Goal: Check status: Check status

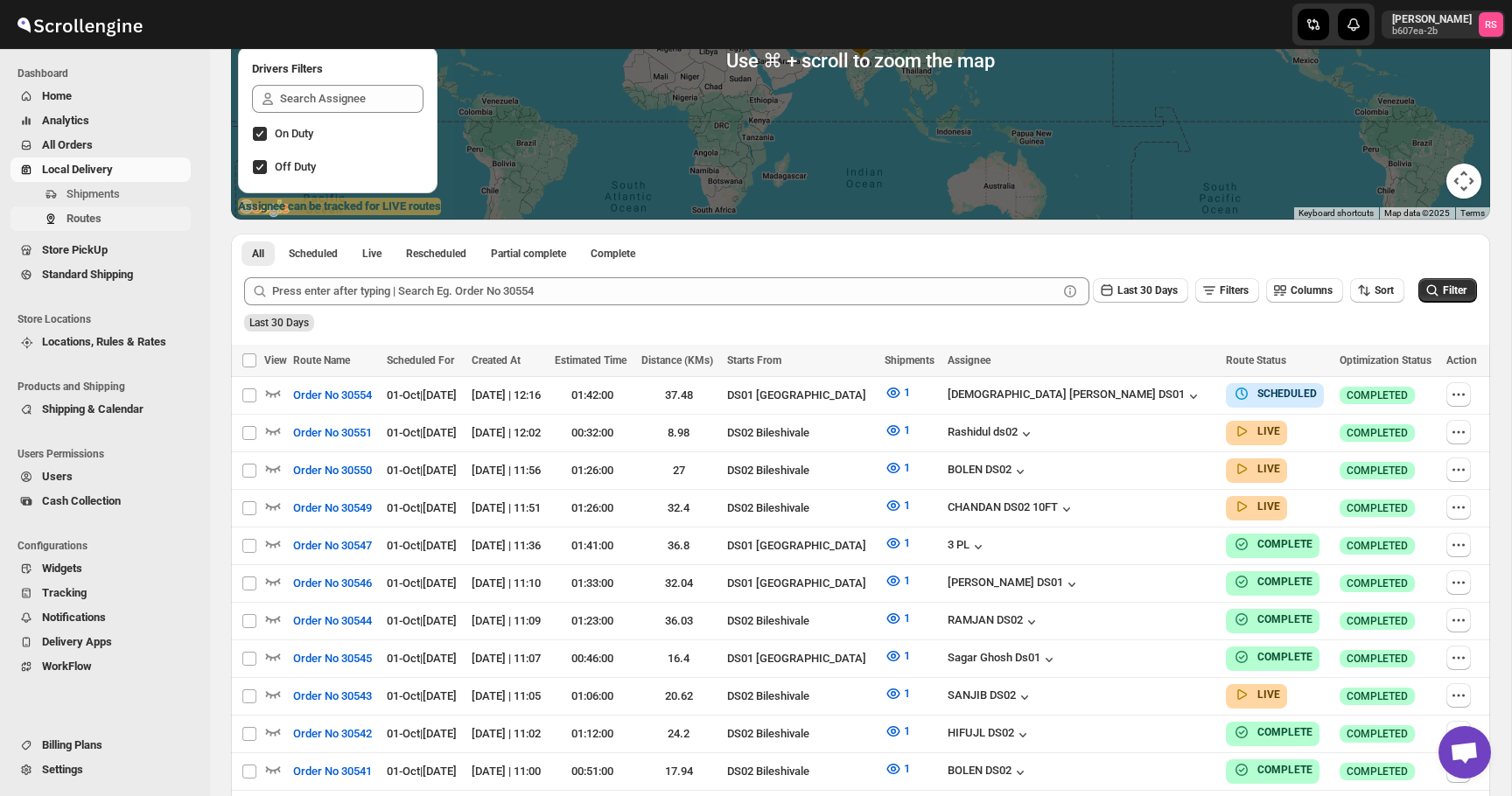
scroll to position [302, 0]
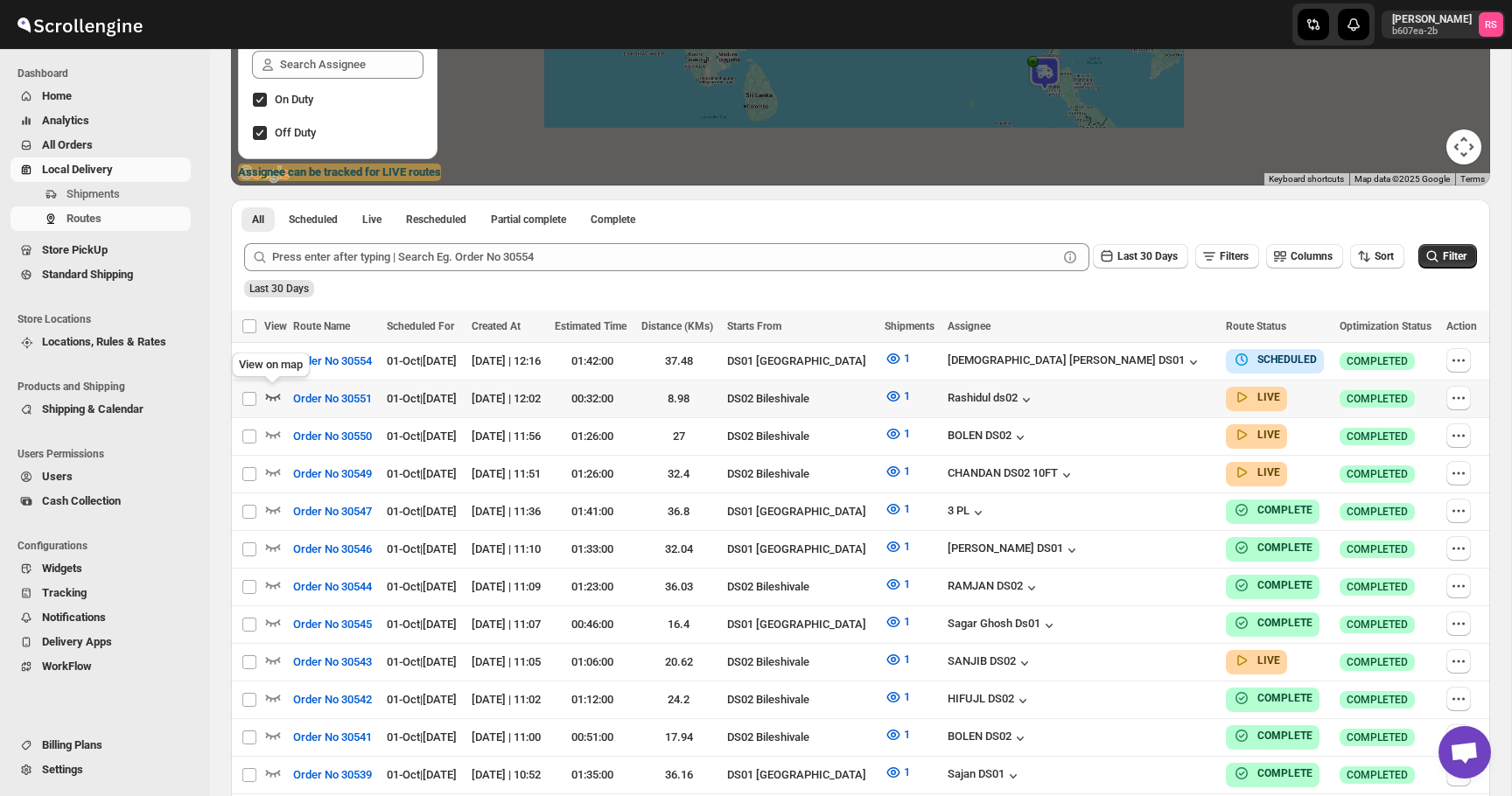
click at [272, 396] on icon "button" at bounding box center [272, 395] width 17 height 17
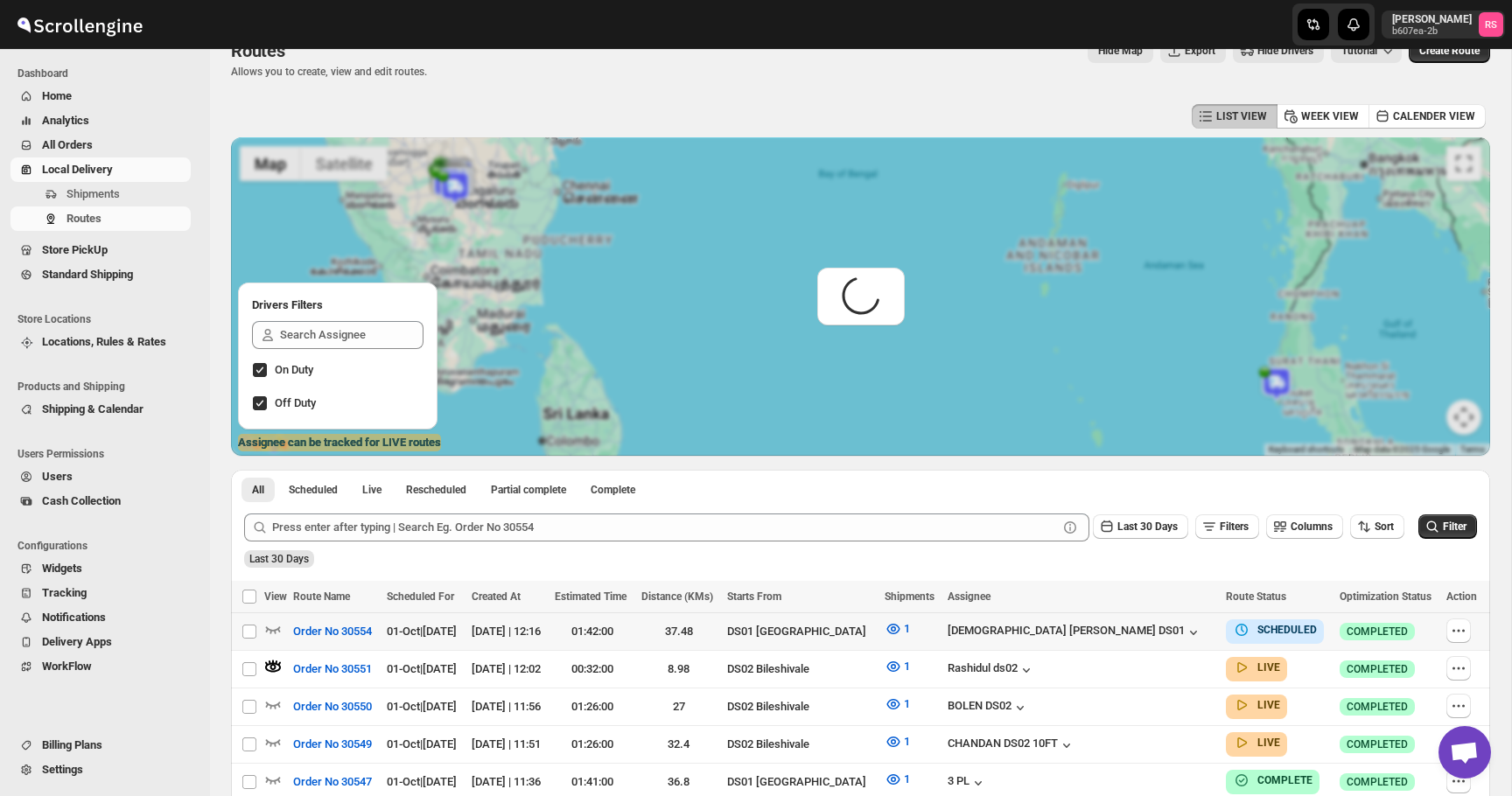
scroll to position [0, 0]
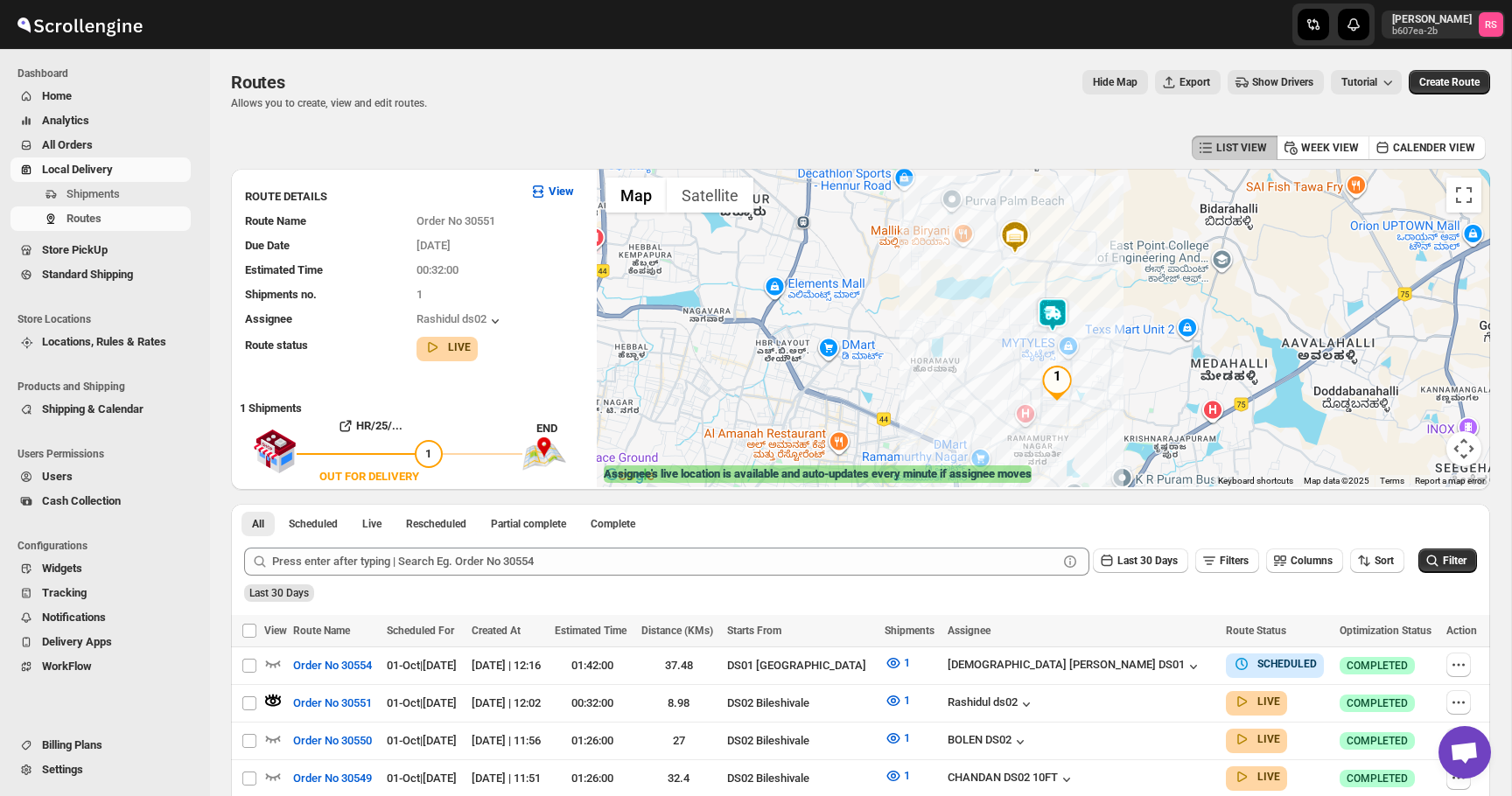
click at [1055, 314] on img at bounding box center [1052, 315] width 35 height 35
click at [1126, 248] on button "Close" at bounding box center [1106, 242] width 42 height 42
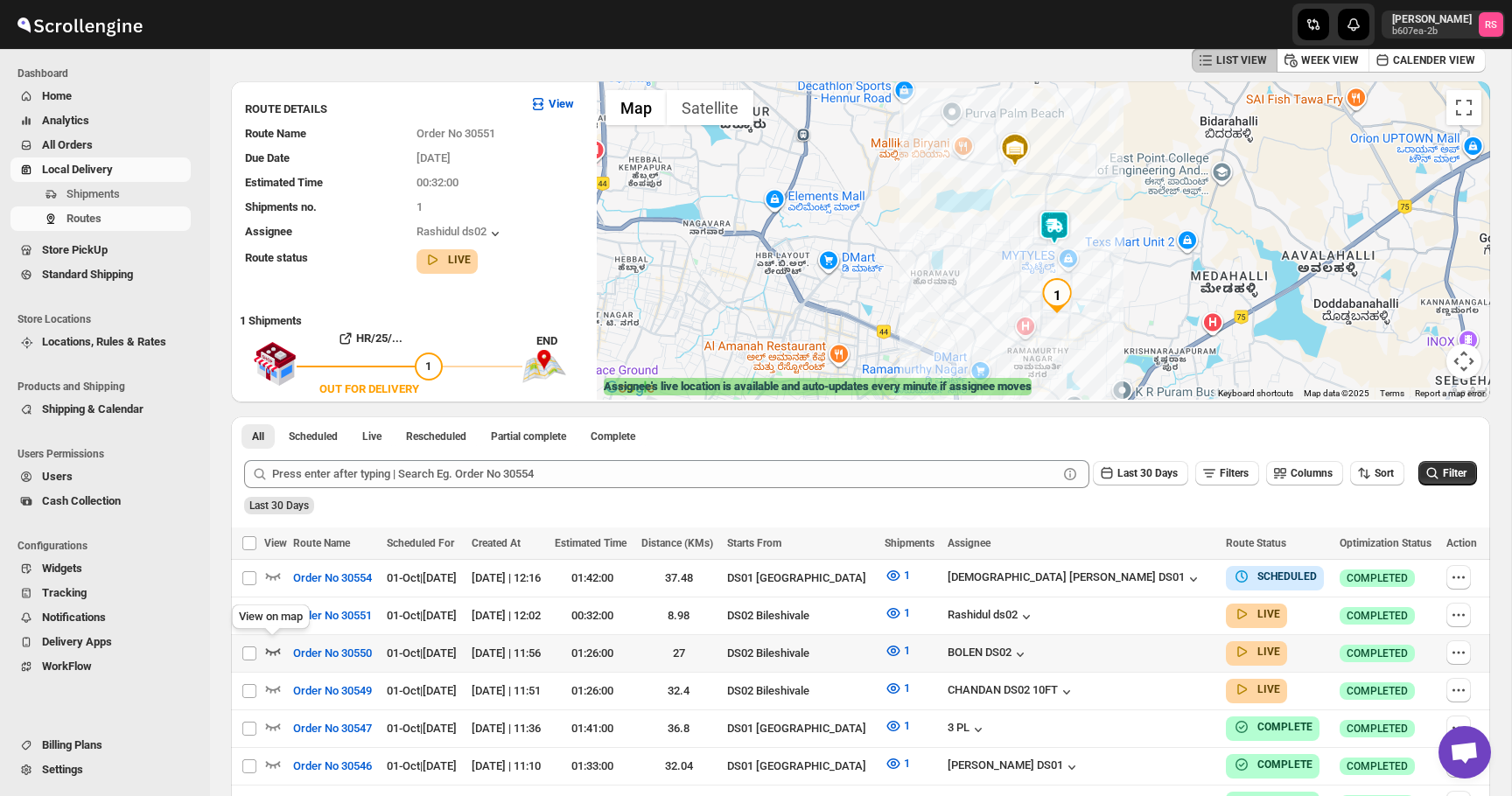
click at [278, 645] on icon "button" at bounding box center [272, 650] width 17 height 17
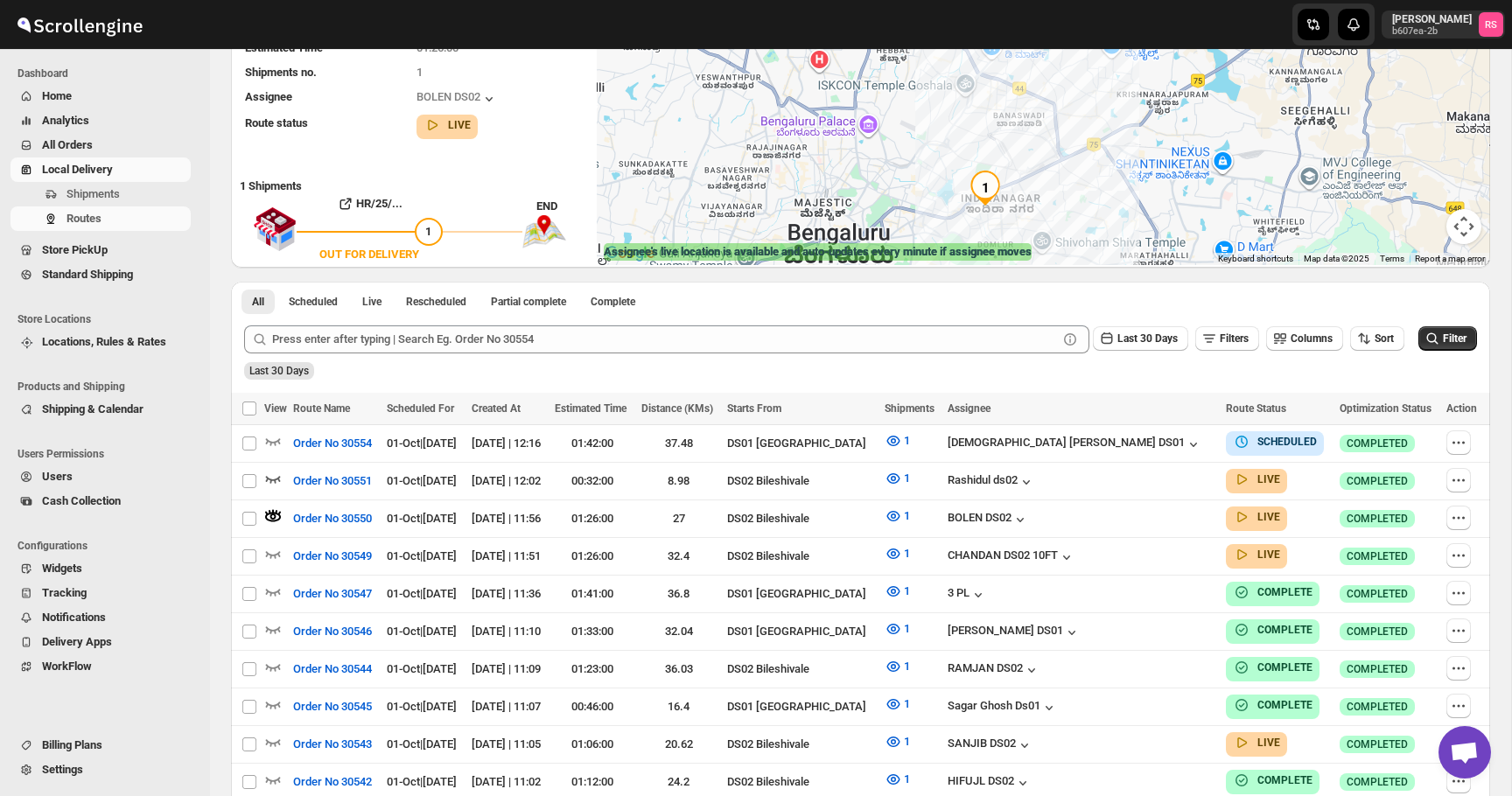
scroll to position [234, 0]
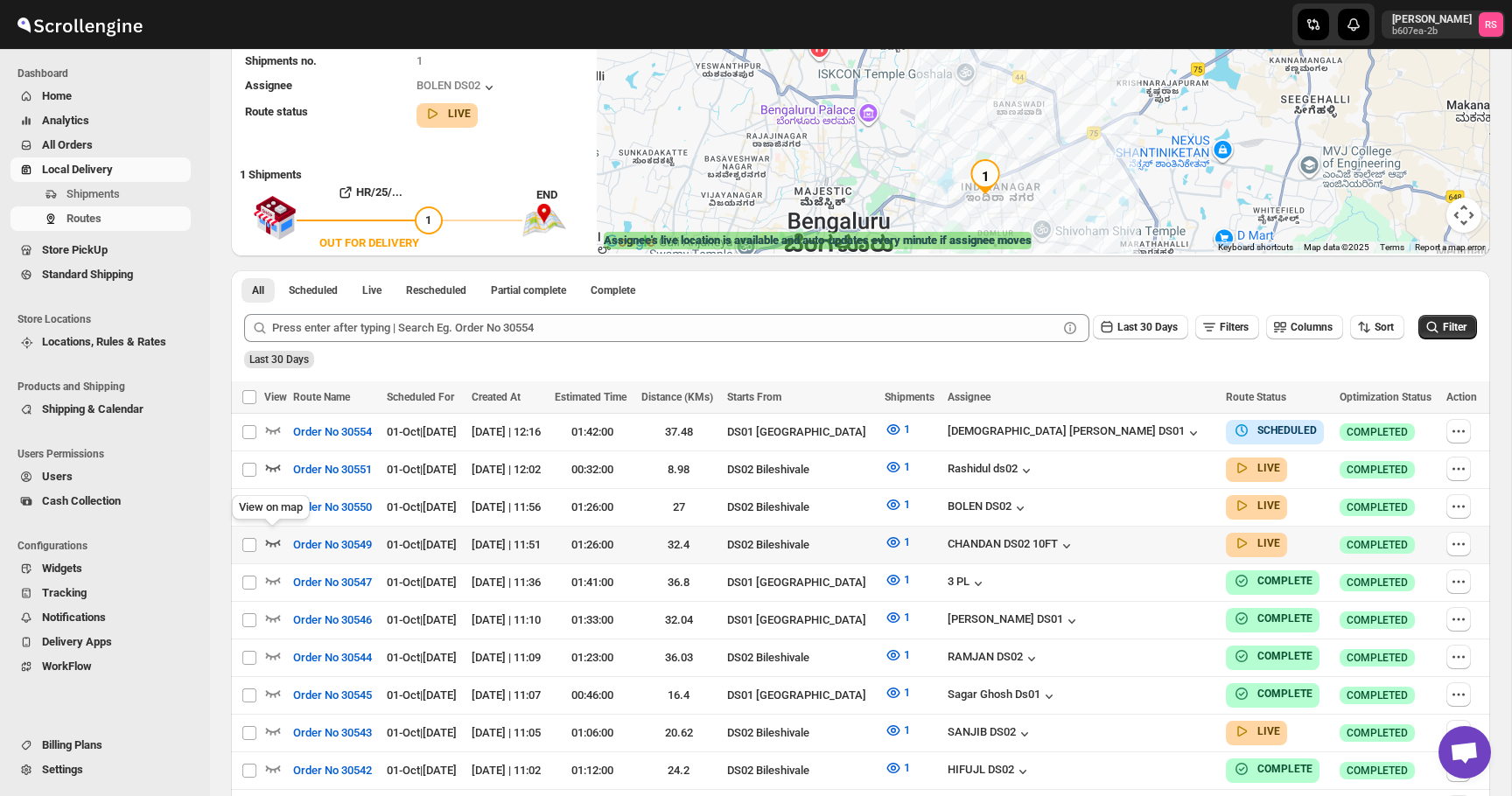
click at [278, 535] on icon "button" at bounding box center [272, 541] width 17 height 17
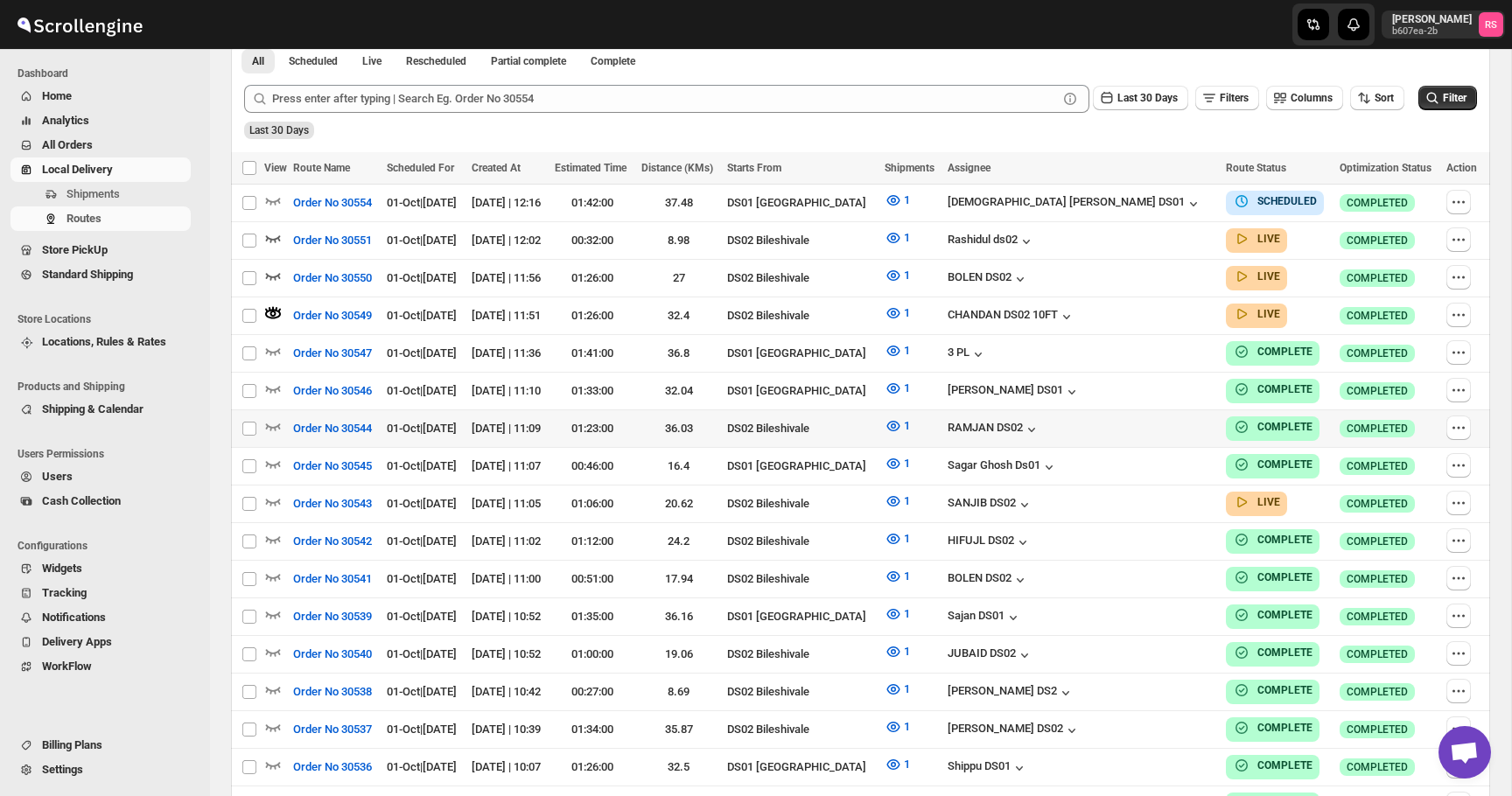
scroll to position [463, 0]
click at [275, 492] on icon "button" at bounding box center [272, 500] width 17 height 17
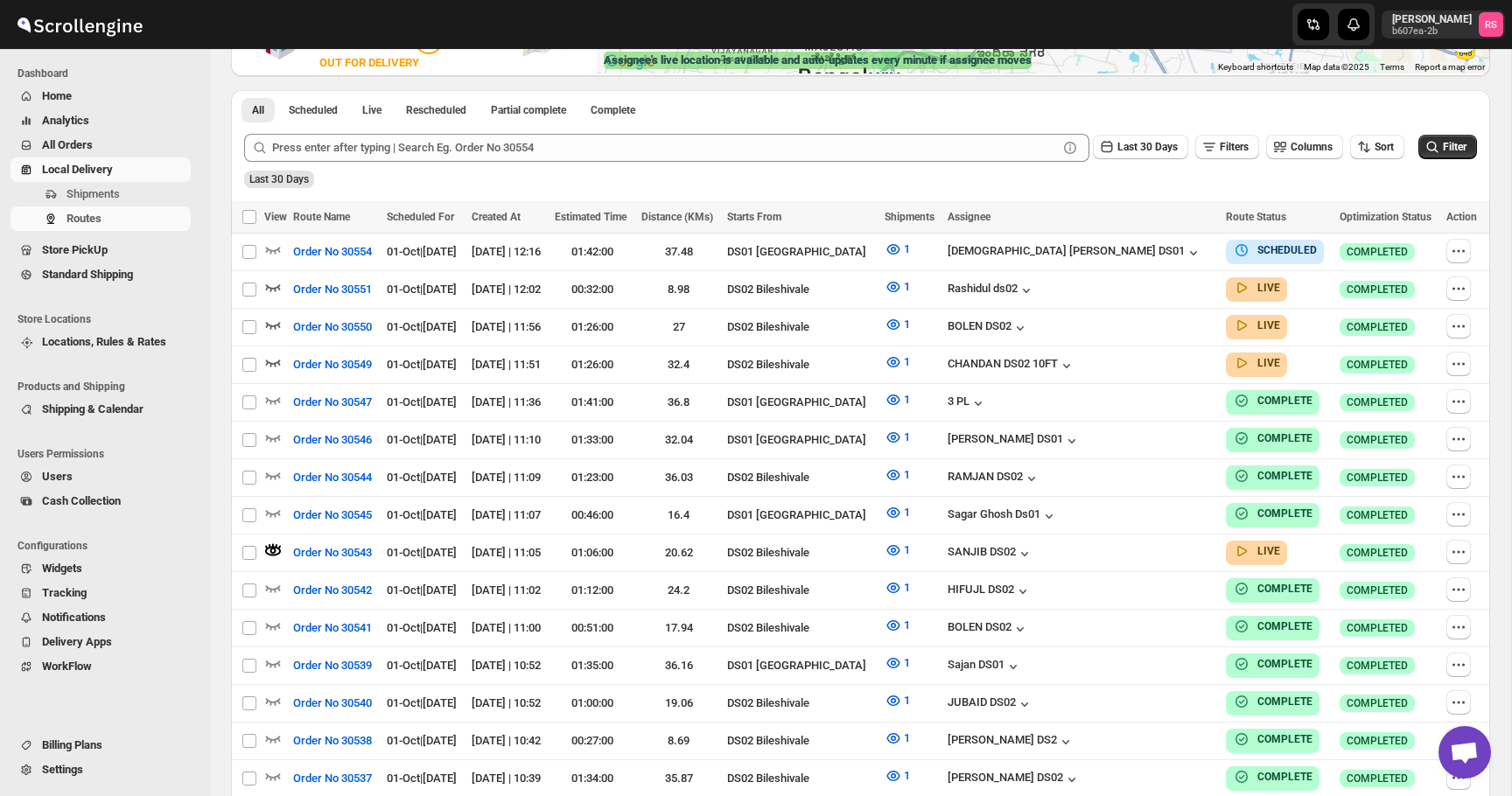
scroll to position [0, 0]
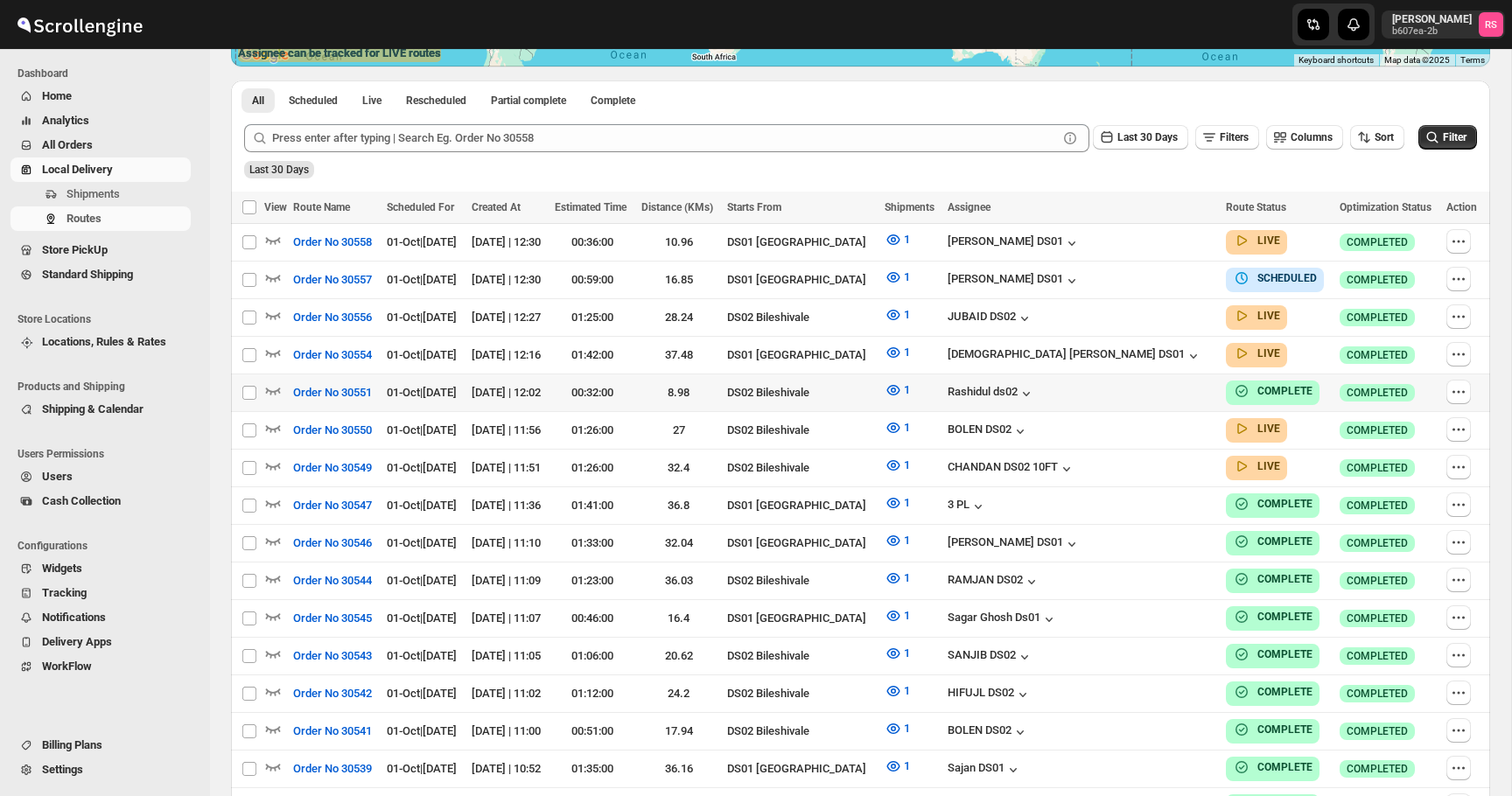
scroll to position [426, 0]
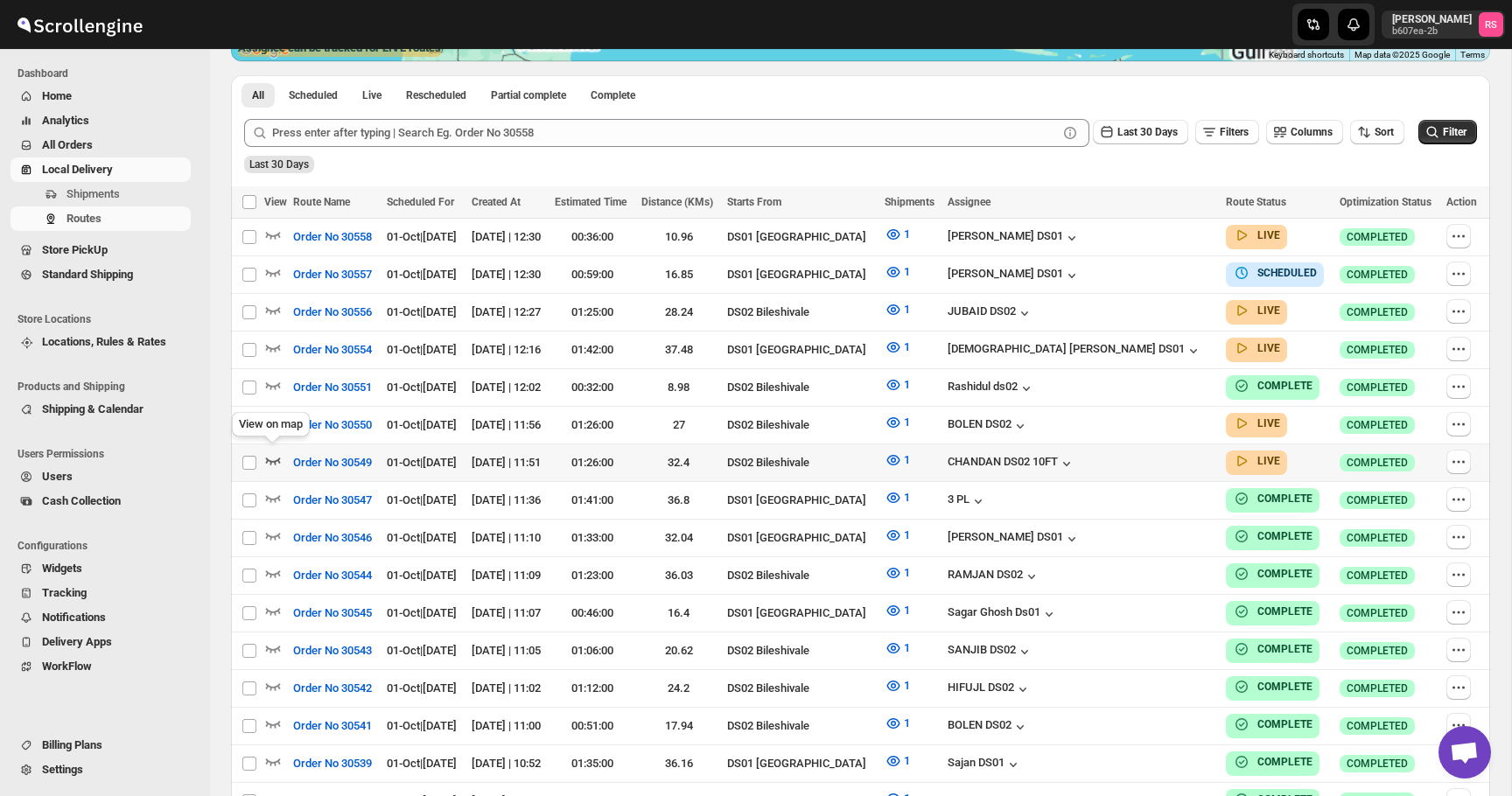
click at [268, 451] on icon "button" at bounding box center [272, 460] width 17 height 17
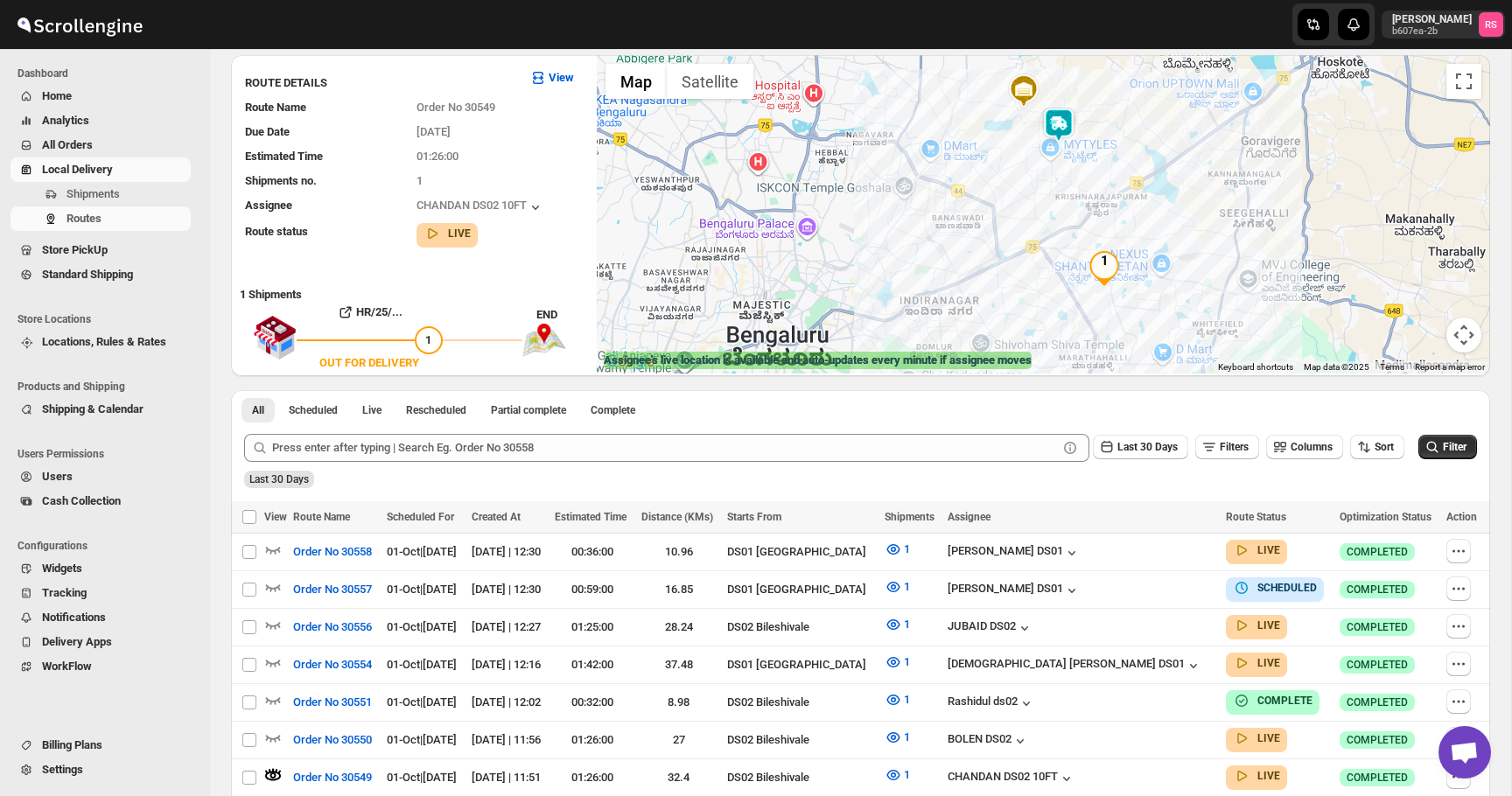
scroll to position [111, 0]
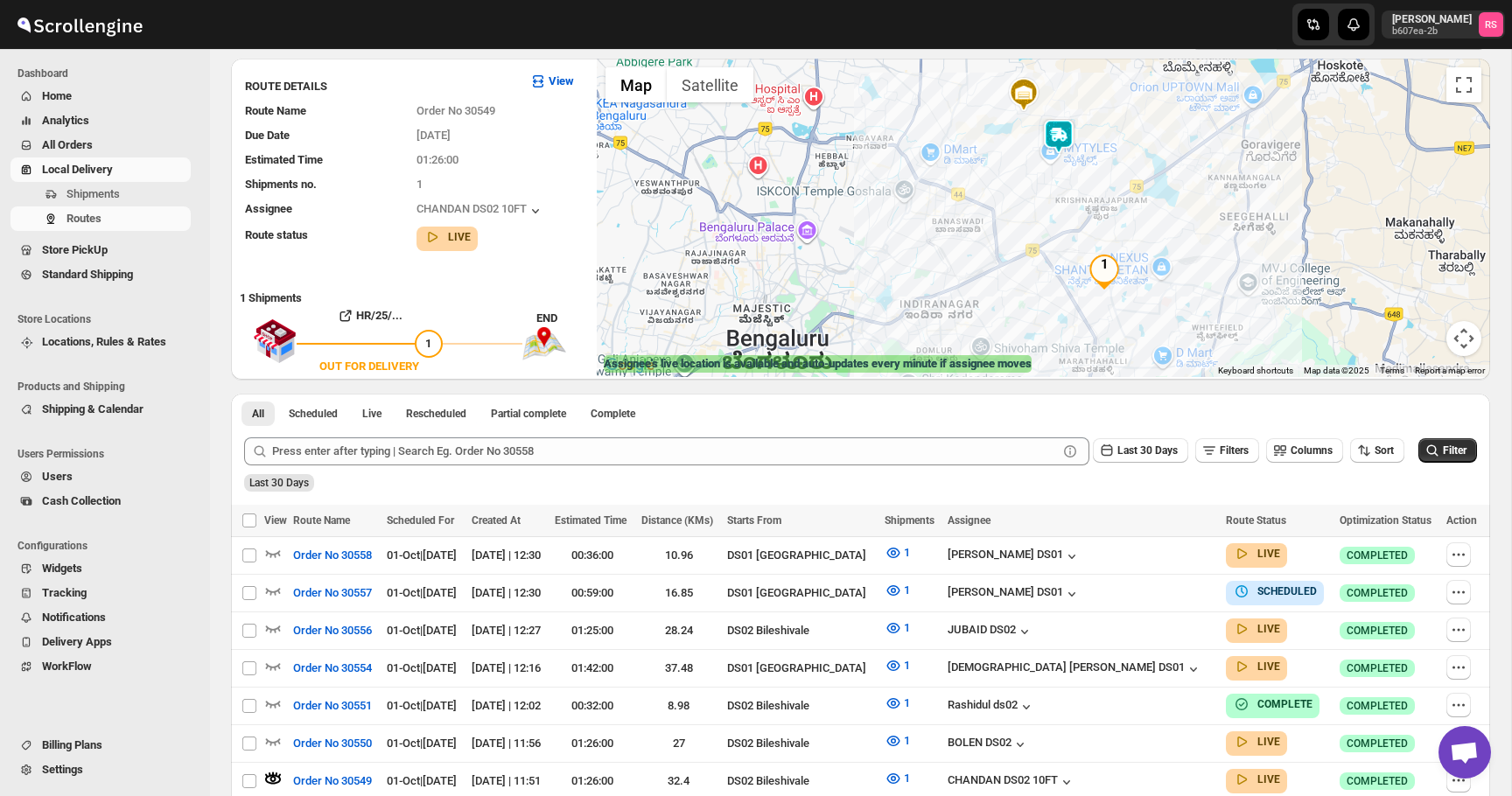
click at [1056, 127] on img at bounding box center [1058, 136] width 35 height 35
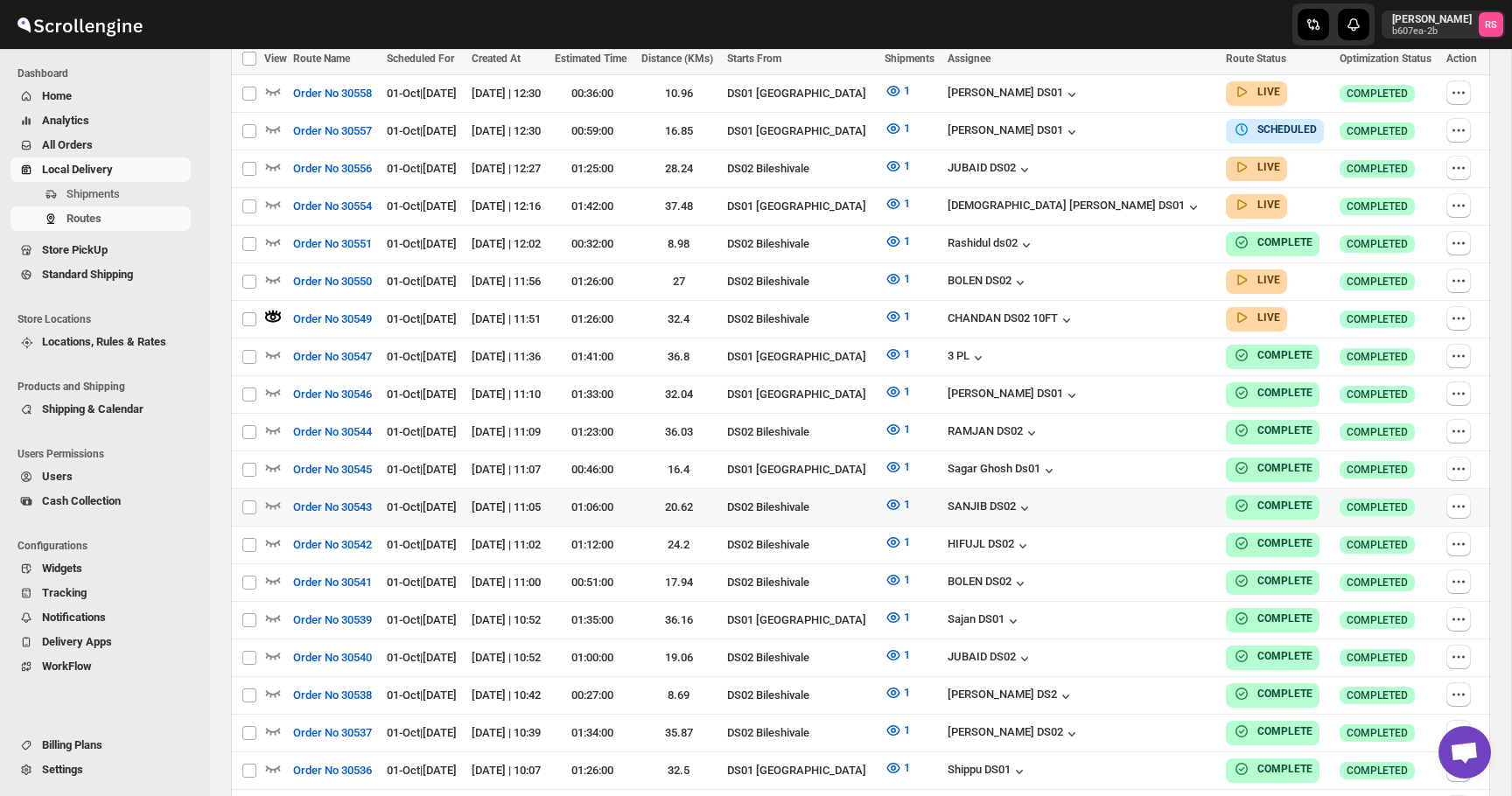
scroll to position [538, 0]
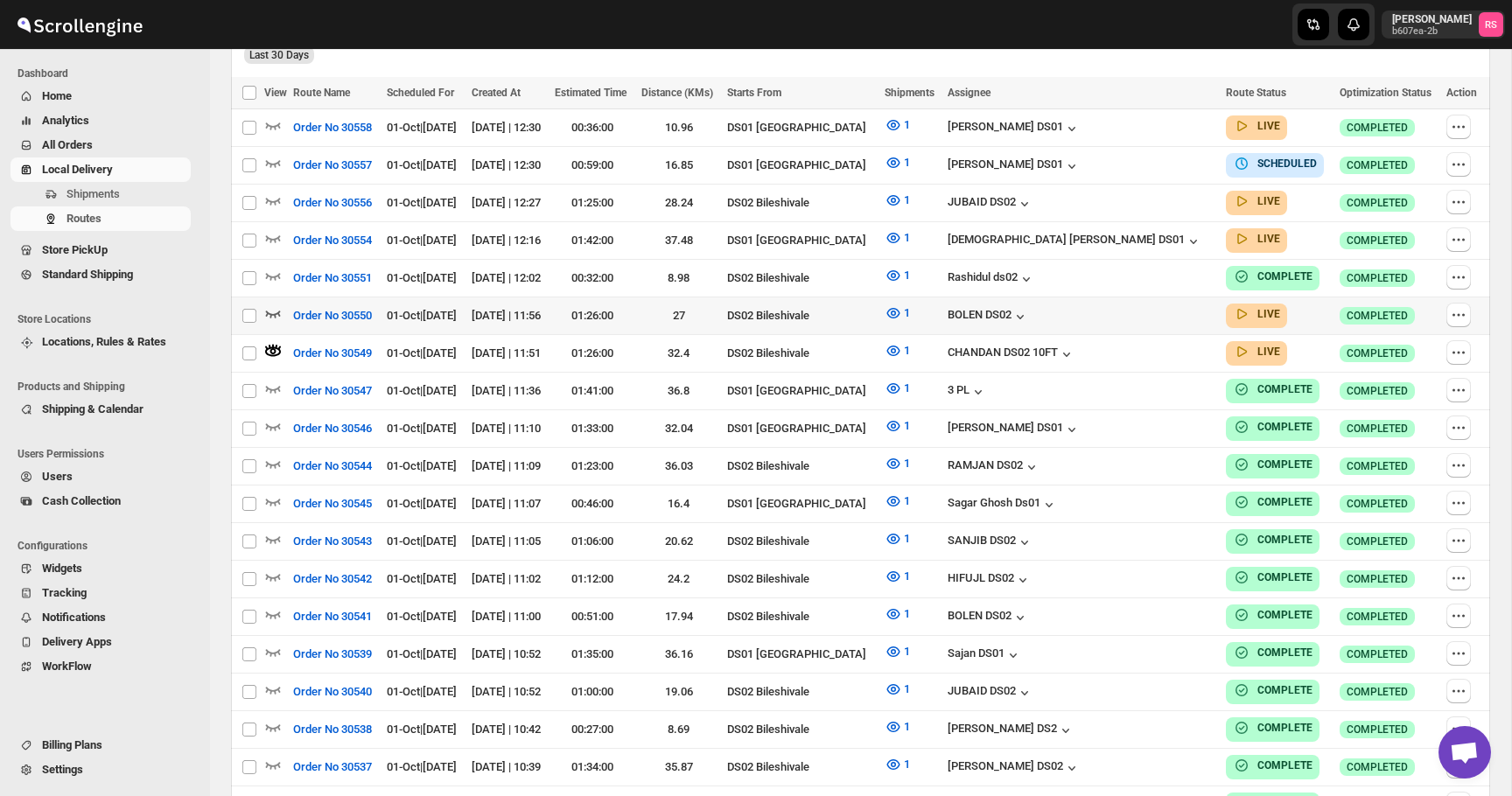
click at [277, 306] on icon "button" at bounding box center [272, 313] width 17 height 17
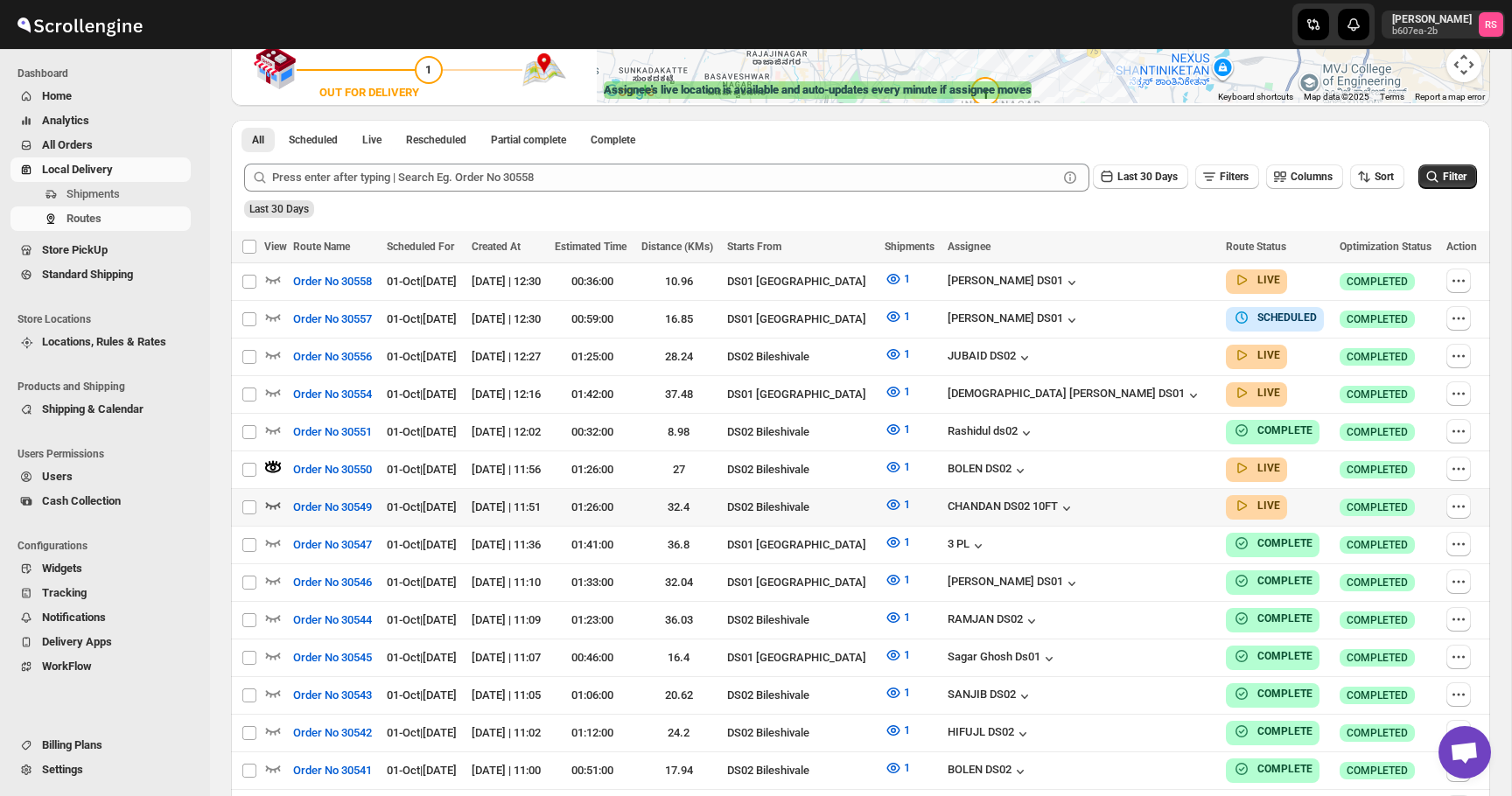
scroll to position [375, 0]
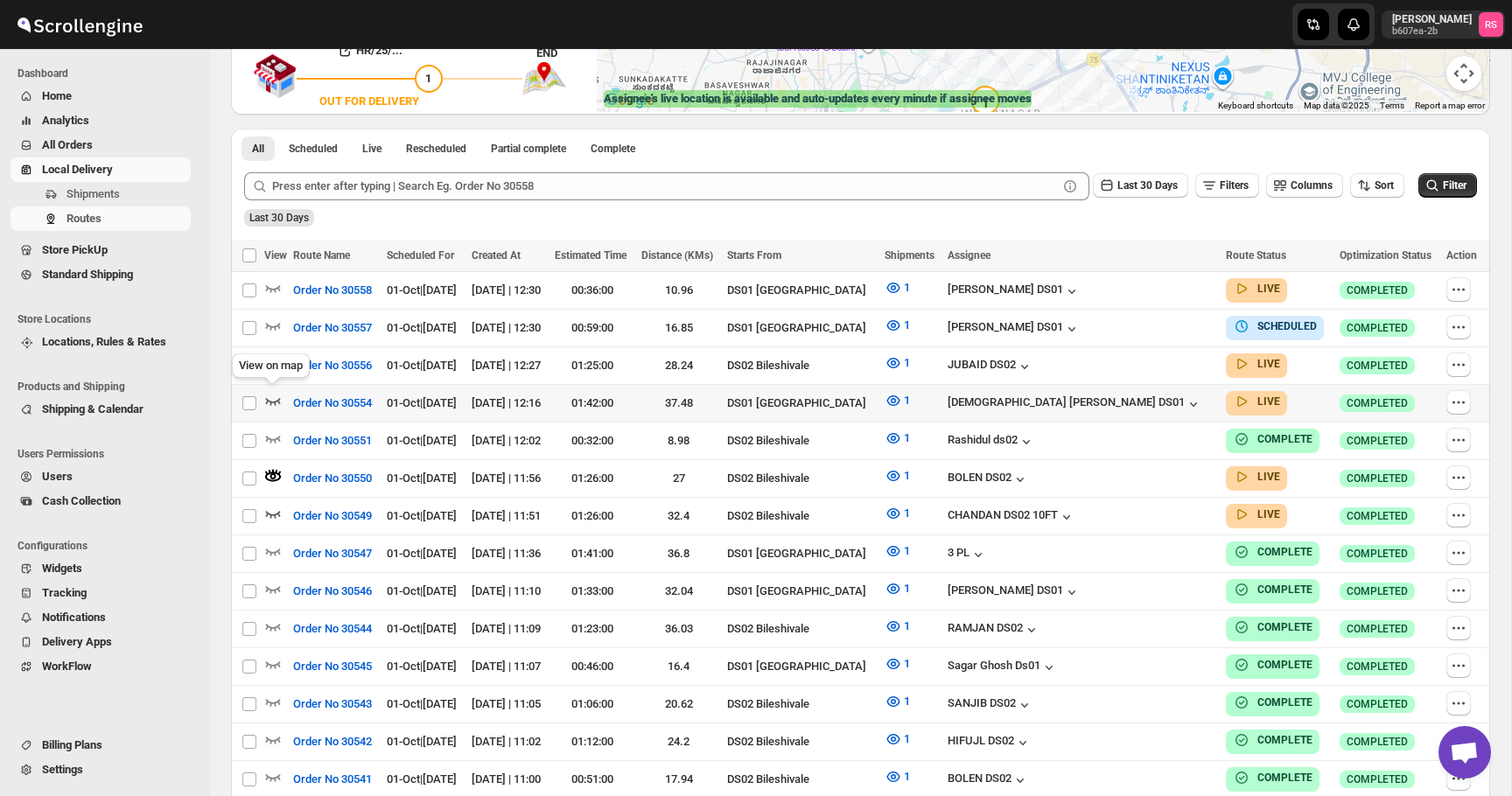
click at [276, 398] on icon "button" at bounding box center [273, 402] width 15 height 7
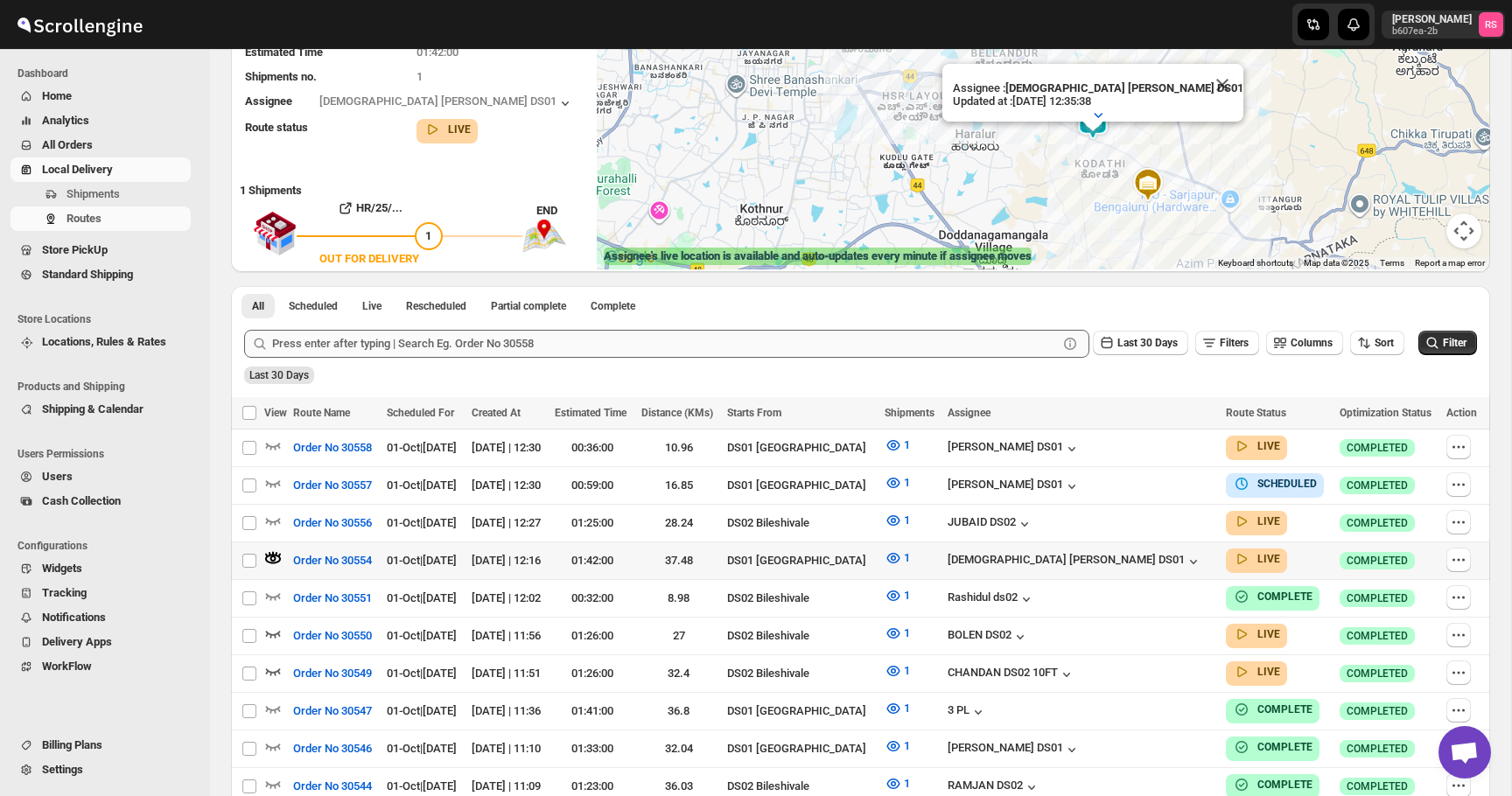
scroll to position [216, 0]
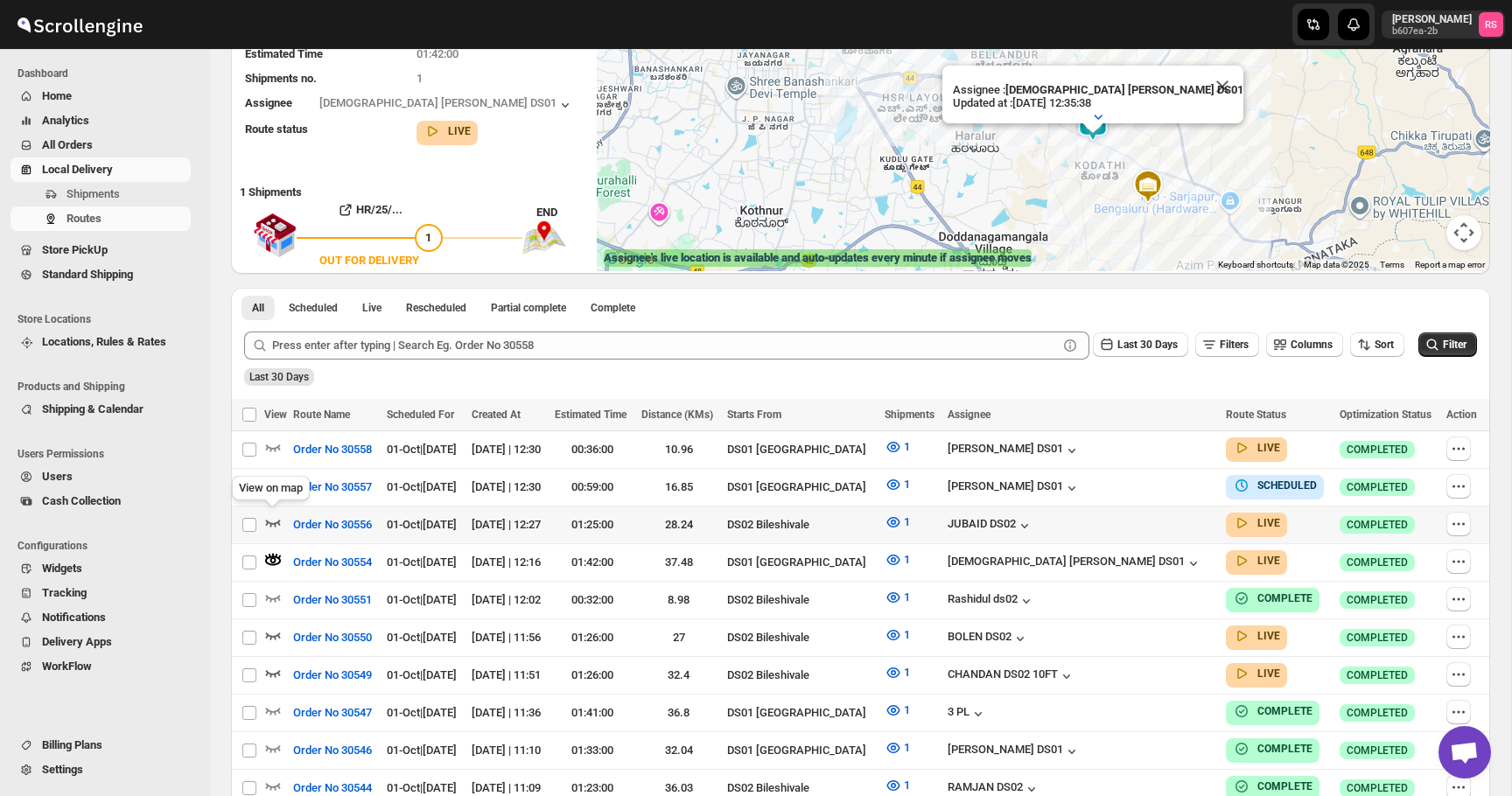
click at [271, 519] on icon "button" at bounding box center [272, 521] width 17 height 17
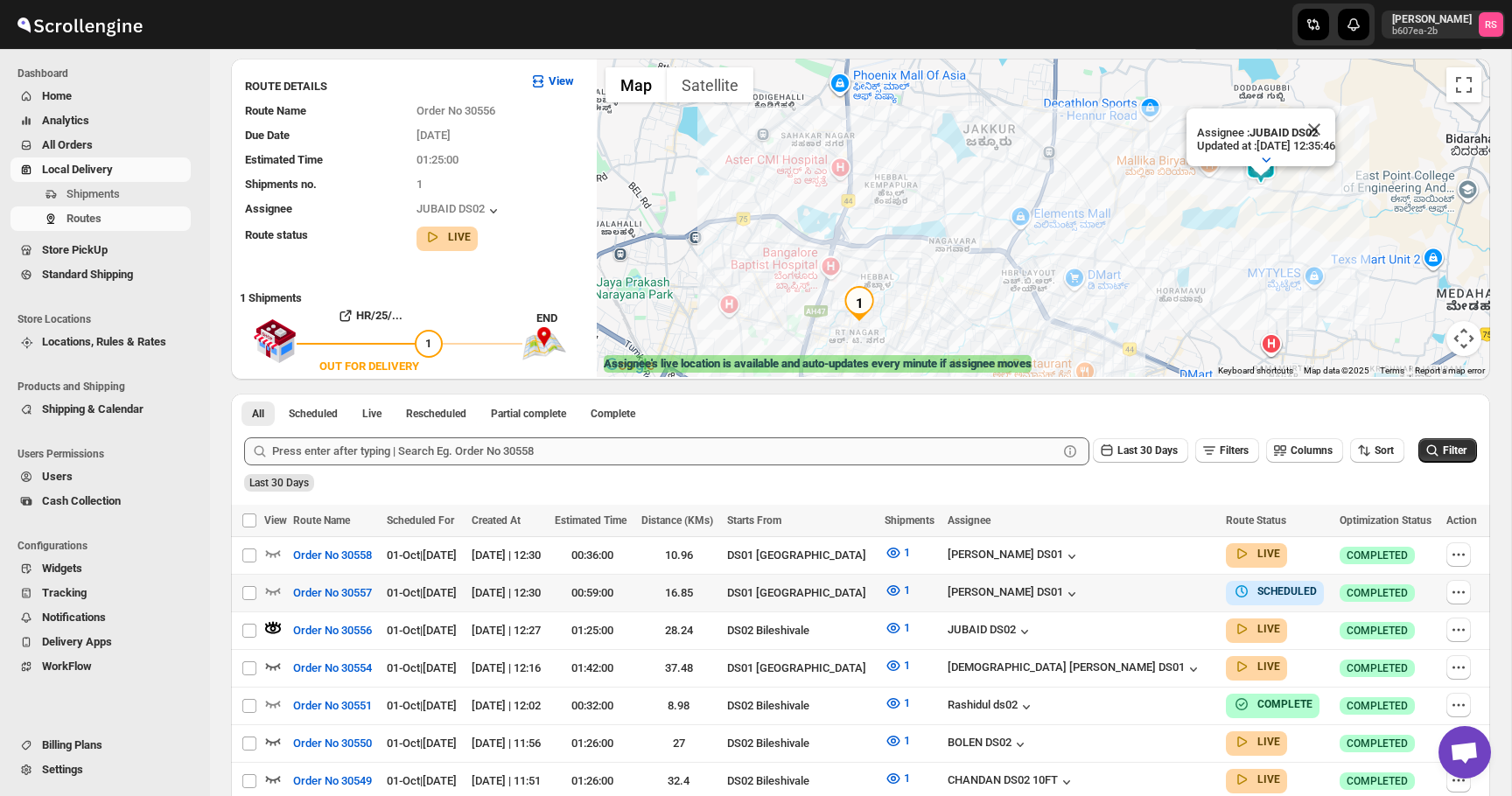
scroll to position [188, 0]
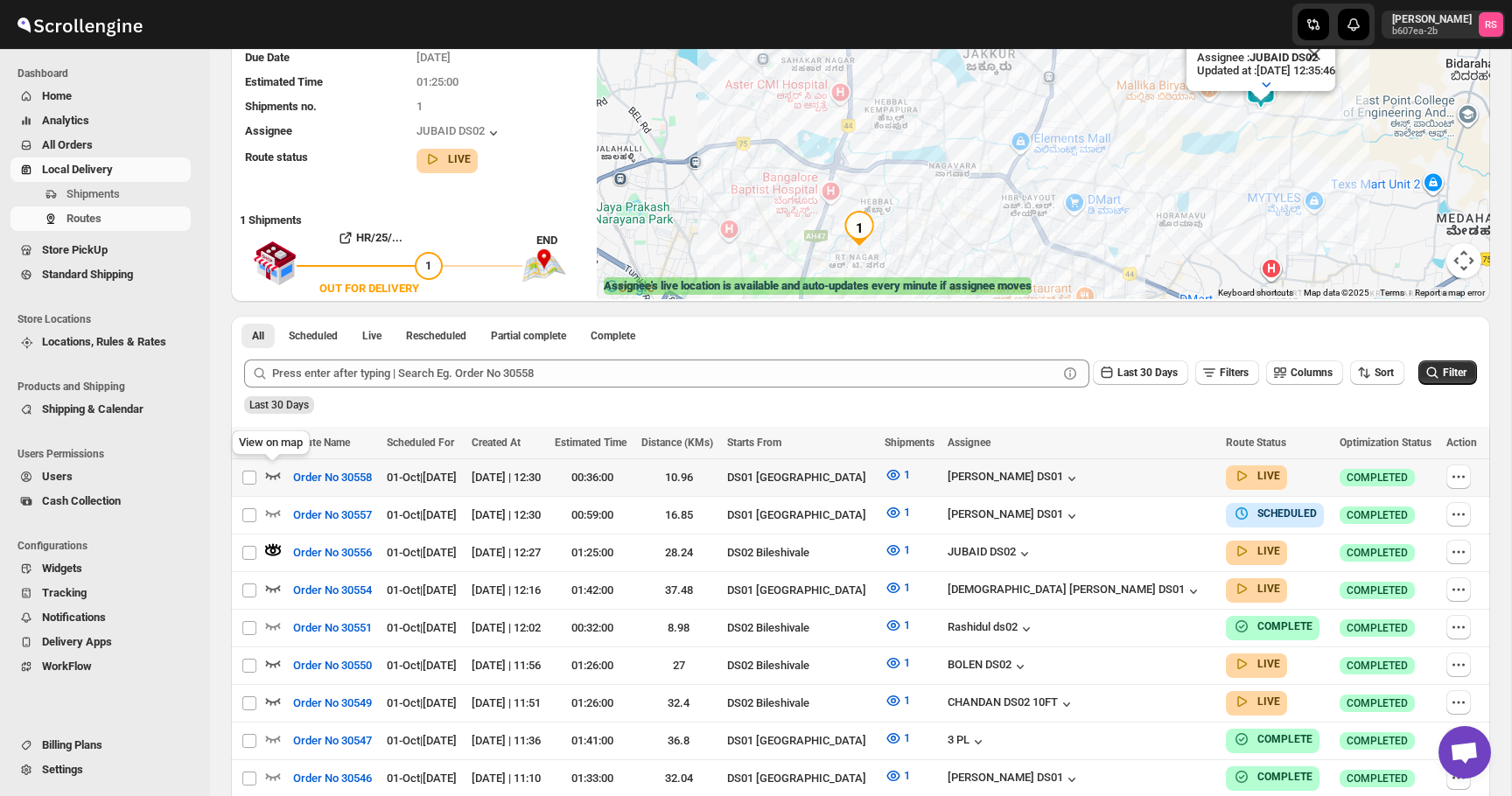
click at [275, 469] on icon "button" at bounding box center [272, 474] width 17 height 17
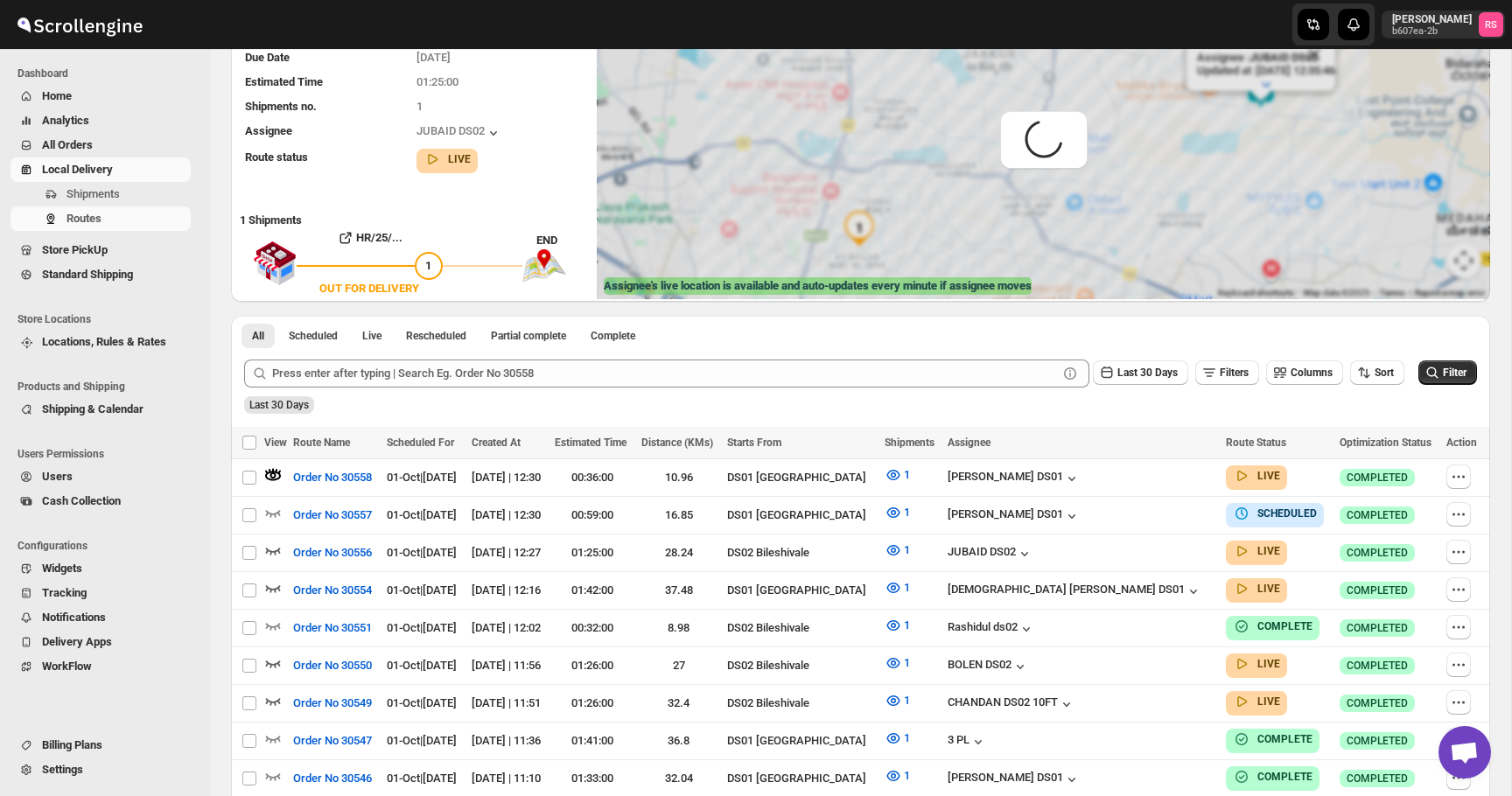
scroll to position [0, 0]
